Goal: Find specific page/section: Find specific page/section

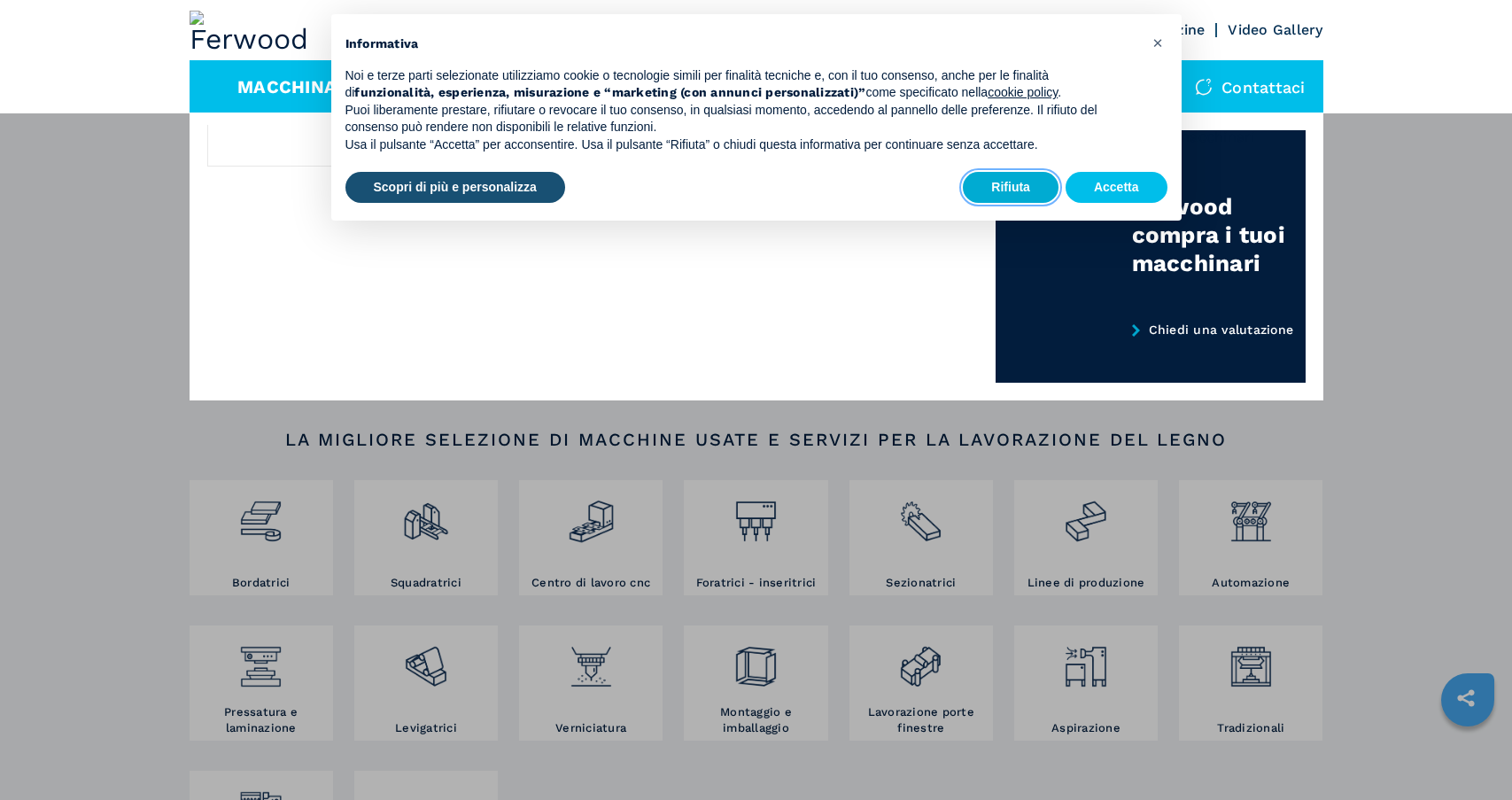
click at [1008, 186] on button "Rifiuta" at bounding box center [1010, 187] width 95 height 32
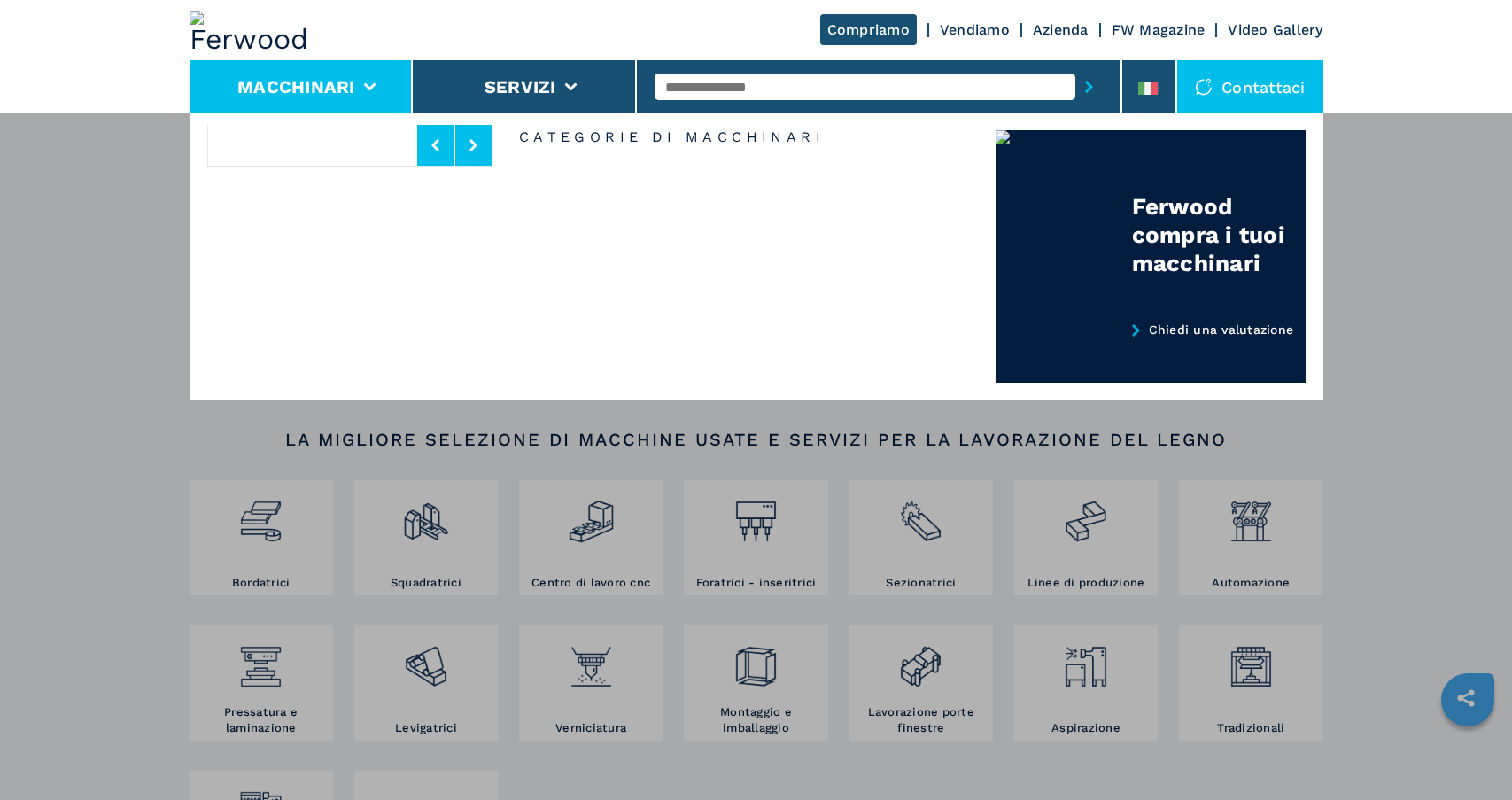
click at [453, 139] on button at bounding box center [435, 145] width 36 height 41
click at [466, 140] on button at bounding box center [472, 145] width 36 height 41
click at [463, 140] on button at bounding box center [472, 145] width 36 height 41
click at [132, 429] on div "Compriamo Vendiamo Vendiamo Vendita Ferwood Approved Noleggio Azienda Chi siamo…" at bounding box center [756, 512] width 1512 height 800
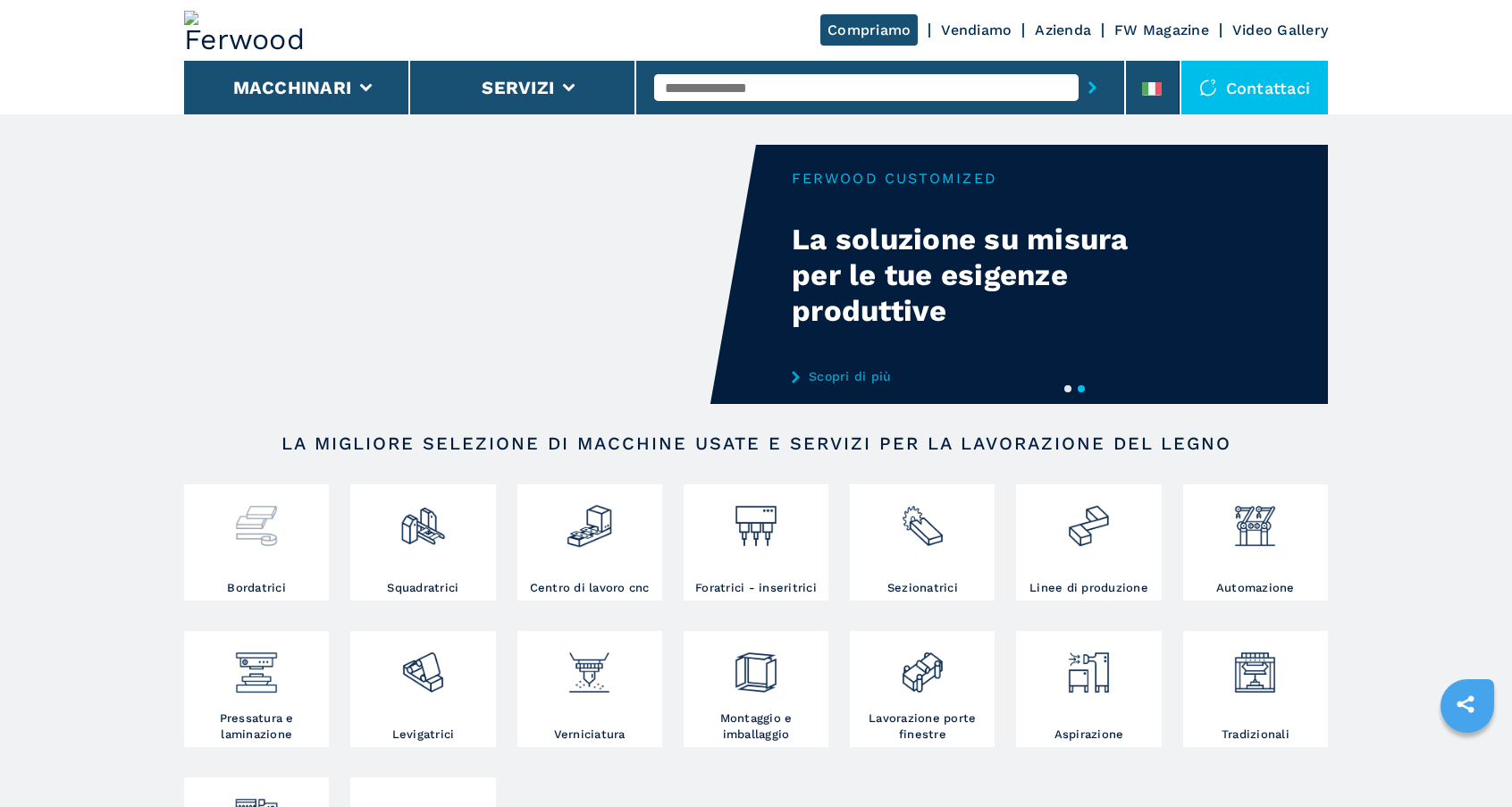
click at [274, 550] on div at bounding box center [257, 534] width 136 height 91
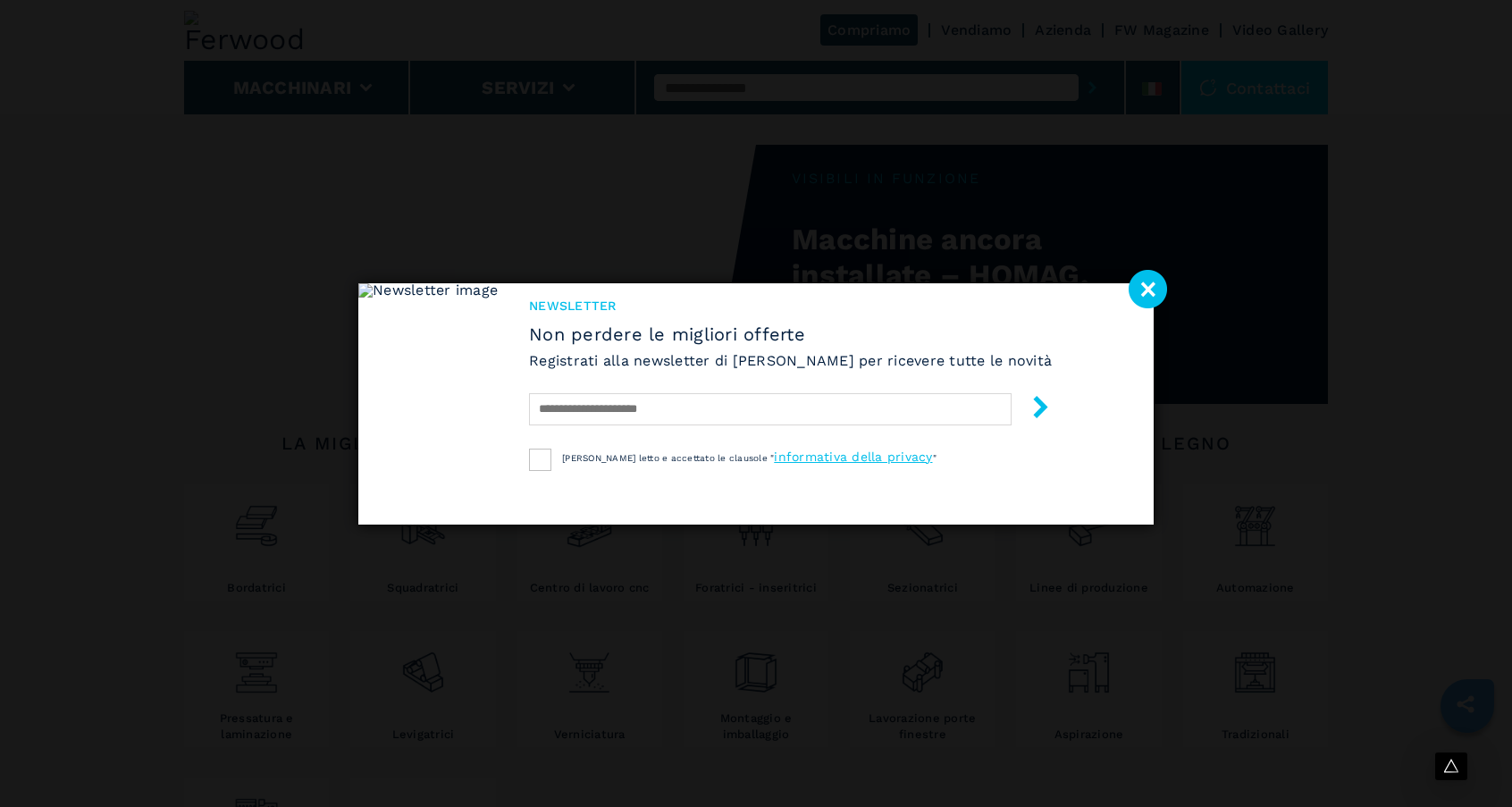
click at [1142, 295] on image at bounding box center [1147, 289] width 38 height 38
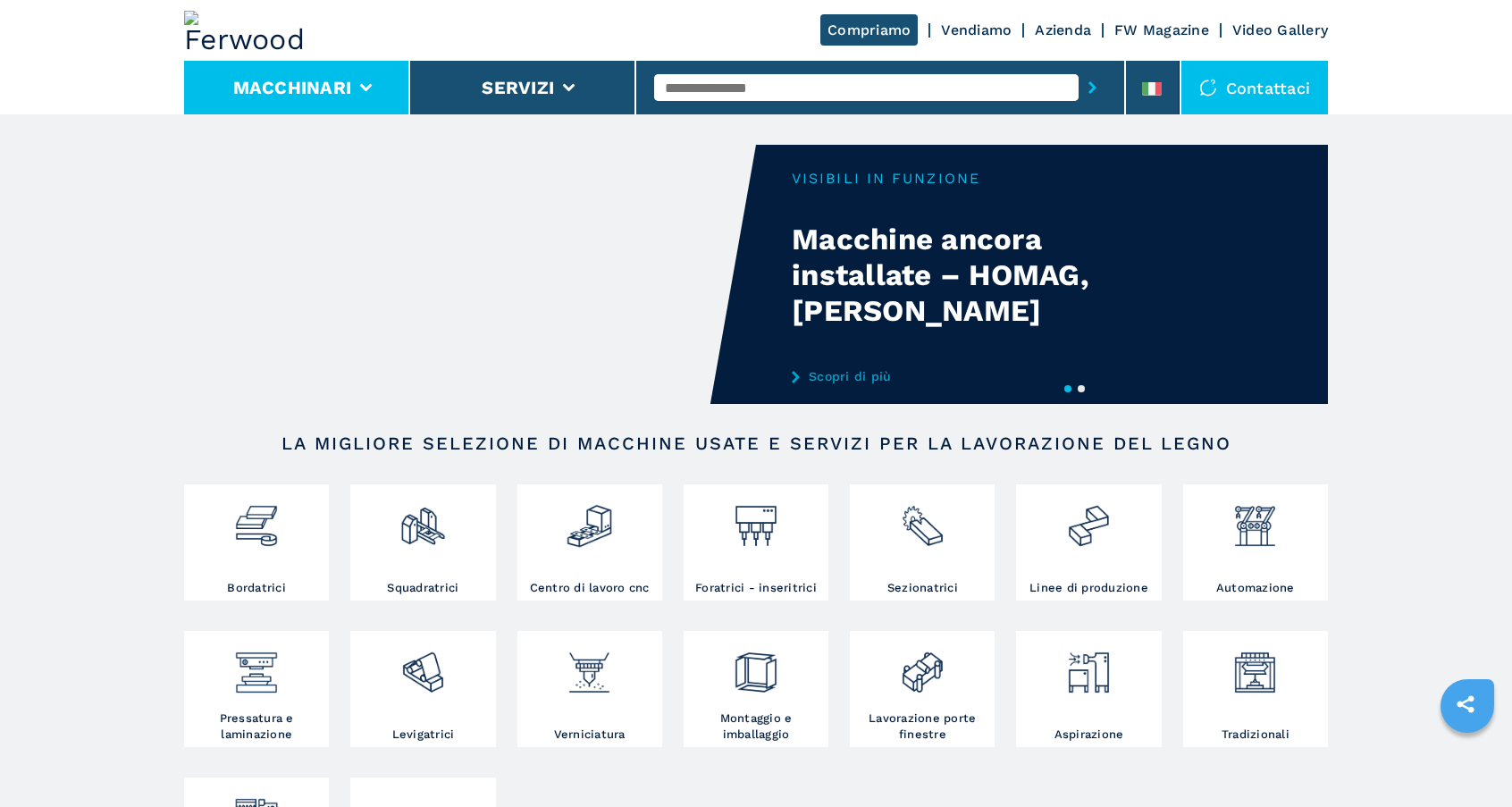
click at [270, 86] on button "Macchinari" at bounding box center [292, 87] width 119 height 22
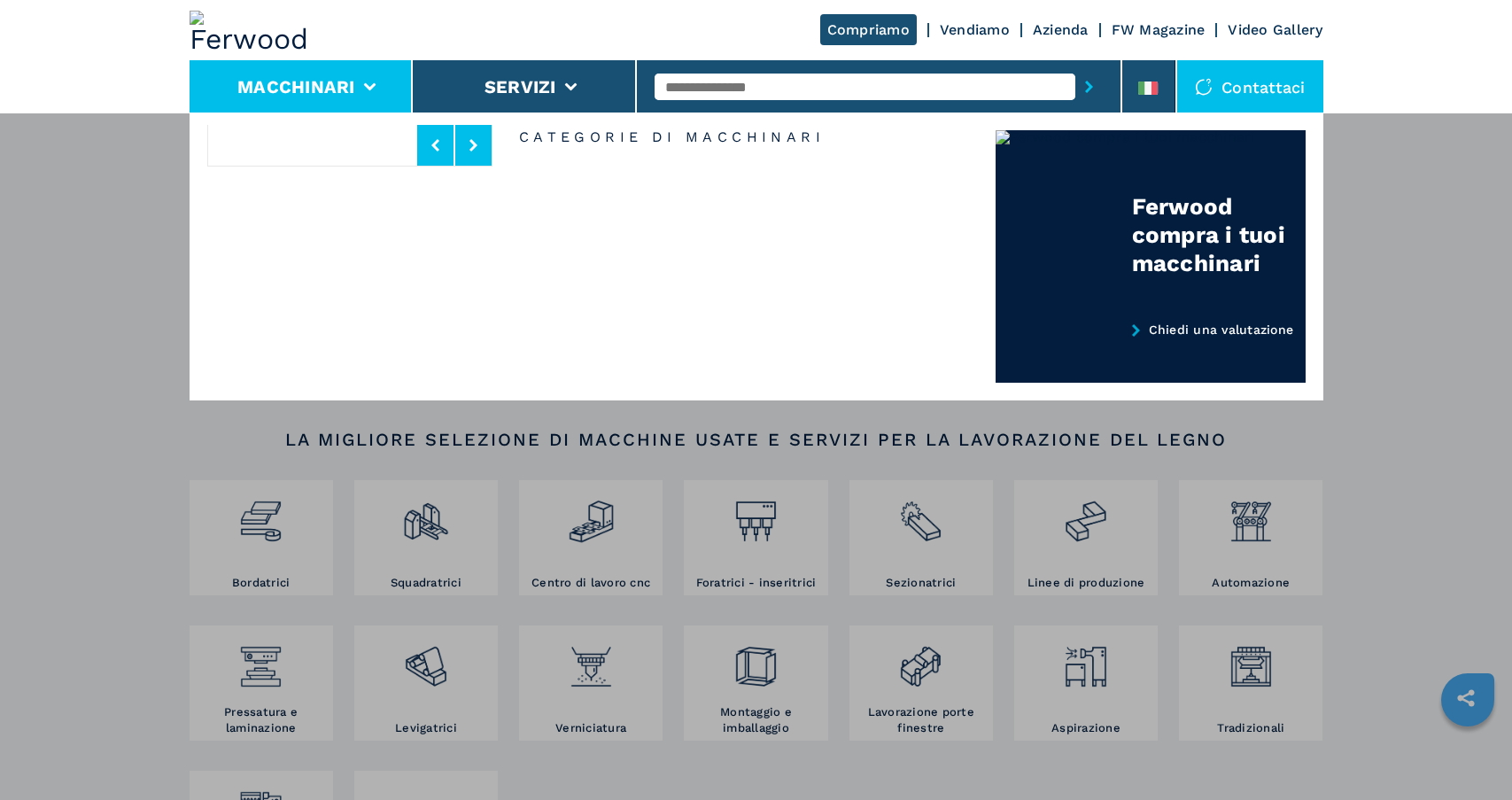
click at [262, 68] on li "Macchinari" at bounding box center [302, 87] width 224 height 54
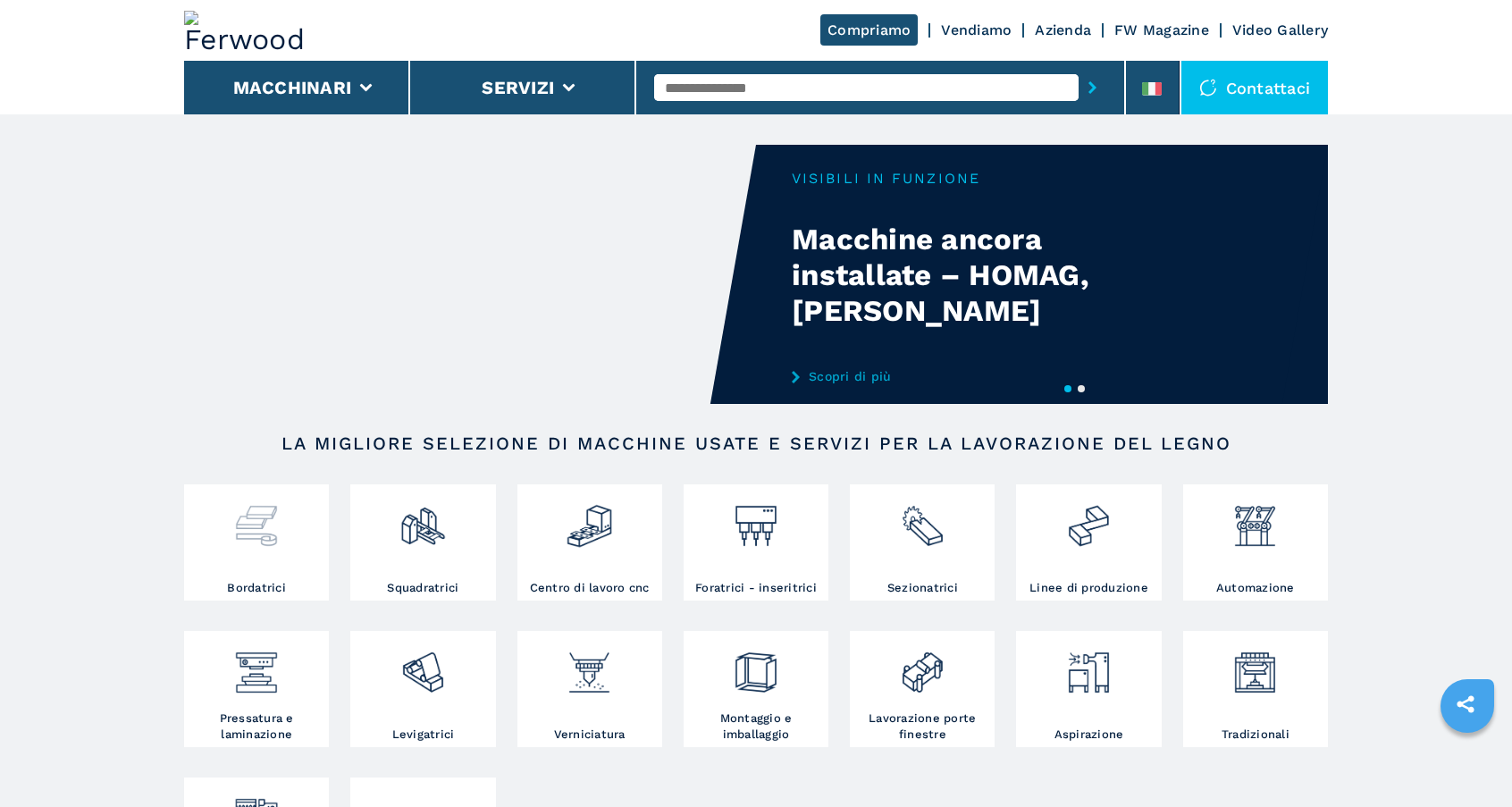
click at [279, 541] on img at bounding box center [256, 519] width 47 height 61
